Goal: Task Accomplishment & Management: Use online tool/utility

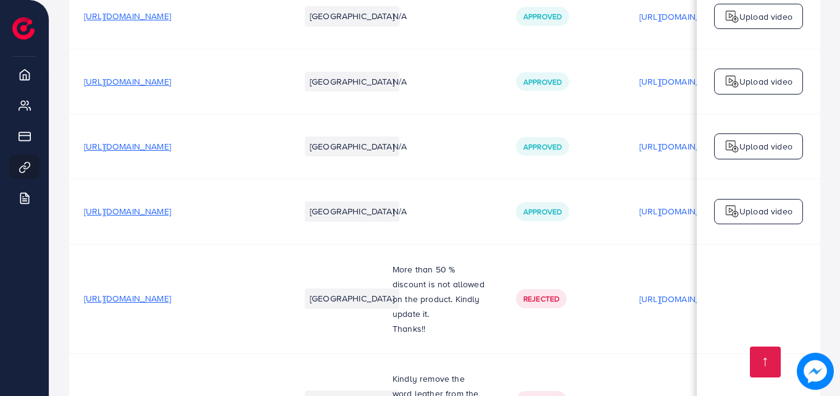
scroll to position [6803, 0]
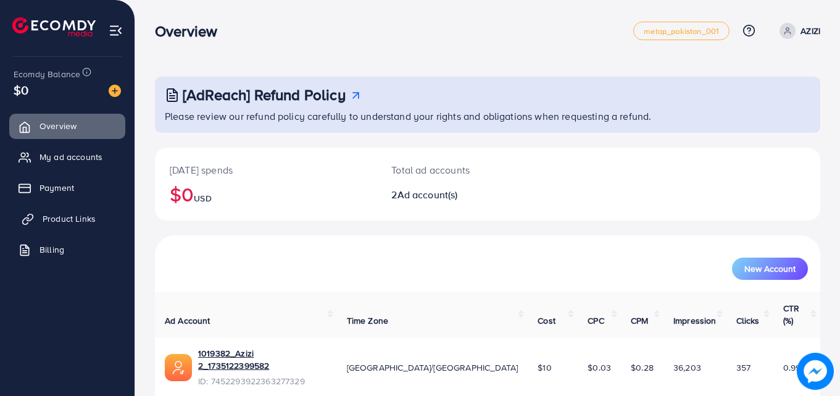
click at [107, 220] on link "Product Links" at bounding box center [67, 218] width 116 height 25
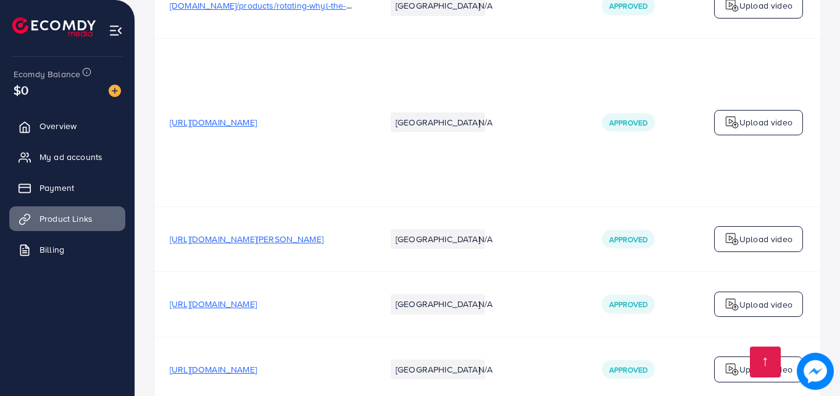
scroll to position [6825, 0]
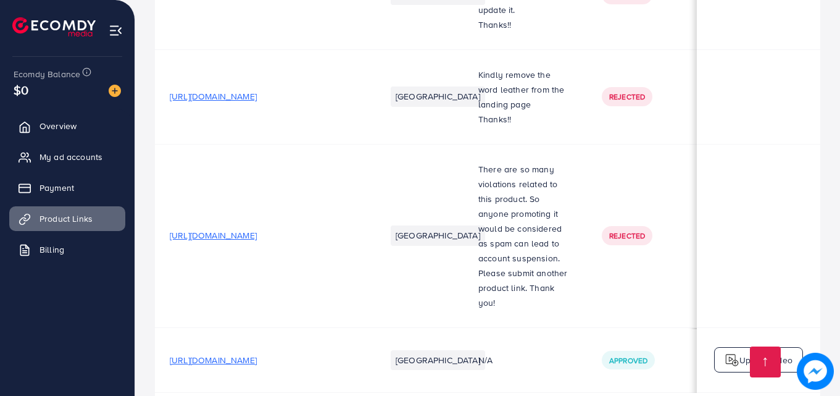
drag, startPoint x: 297, startPoint y: 293, endPoint x: 293, endPoint y: 307, distance: 14.8
click at [293, 327] on tr "https://twotigers.store/products/leather-long-bifold-wallet-for-men-and-women?_…" at bounding box center [614, 359] width 919 height 65
click at [257, 354] on span "[URL][DOMAIN_NAME]" at bounding box center [213, 360] width 87 height 12
